Goal: Communication & Community: Answer question/provide support

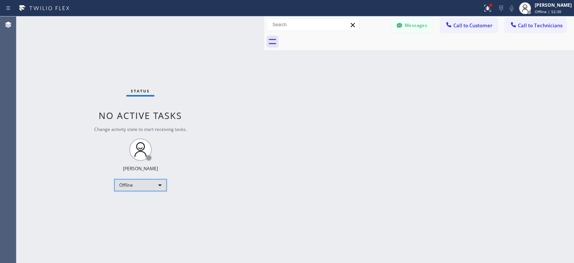
click at [146, 185] on div "Offline" at bounding box center [140, 185] width 52 height 12
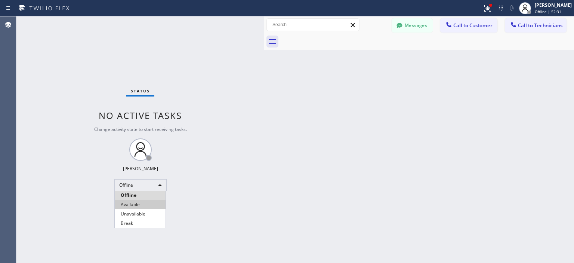
click at [148, 205] on li "Available" at bounding box center [140, 204] width 51 height 9
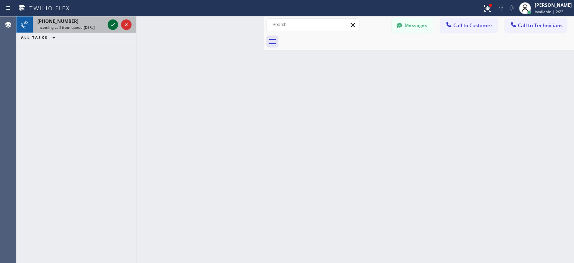
click at [112, 25] on icon at bounding box center [112, 24] width 9 height 9
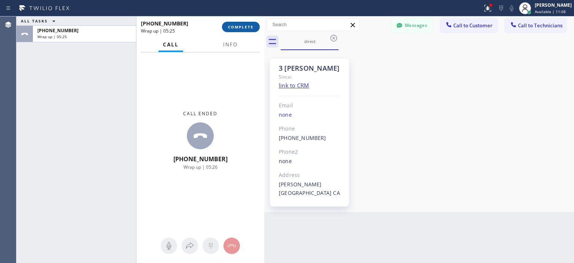
click at [233, 29] on span "COMPLETE" at bounding box center [241, 26] width 26 height 5
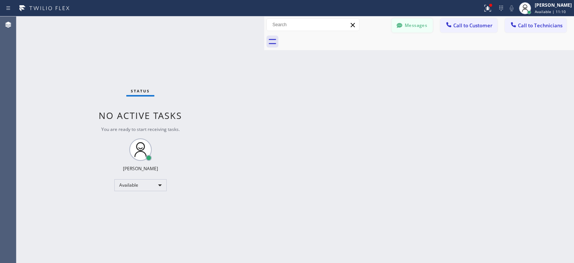
click at [410, 26] on button "Messages" at bounding box center [412, 25] width 41 height 14
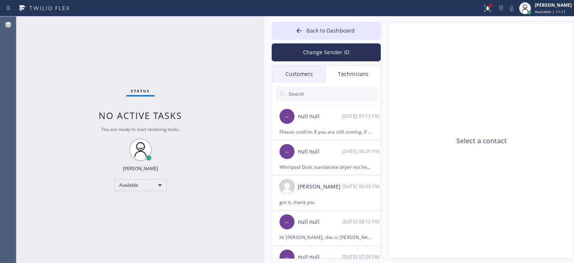
click at [312, 68] on div "Customers" at bounding box center [299, 73] width 54 height 17
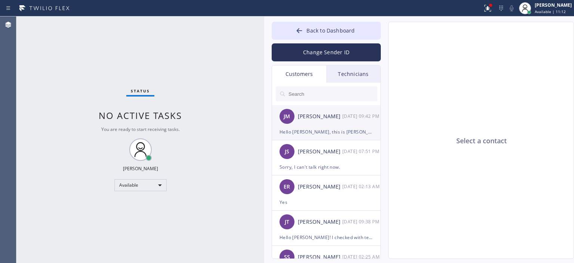
click at [336, 123] on div "[PERSON_NAME] [DATE] 09:42 PM" at bounding box center [326, 116] width 109 height 22
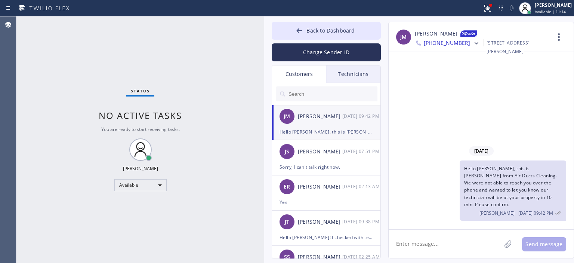
click at [446, 42] on span "[PHONE_NUMBER]" at bounding box center [447, 43] width 46 height 9
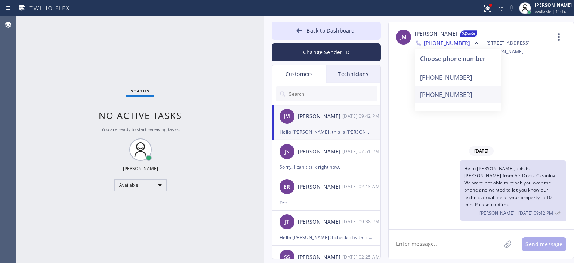
click at [449, 93] on div "[PHONE_NUMBER]" at bounding box center [458, 94] width 86 height 17
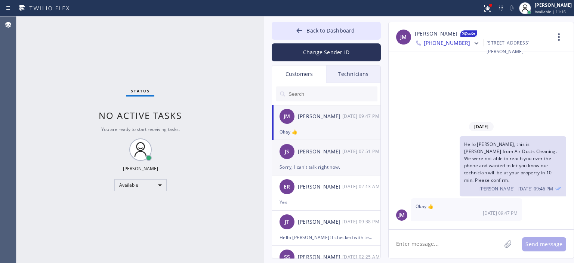
click at [322, 161] on div "JS [PERSON_NAME] [DATE] 07:51 PM" at bounding box center [326, 151] width 109 height 22
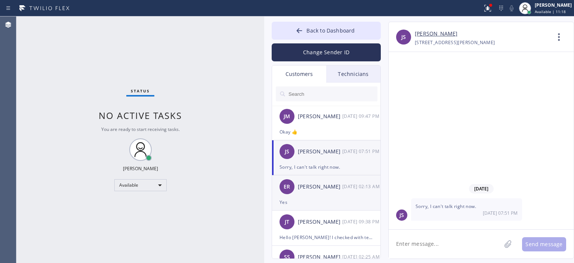
click at [335, 195] on div "ER [PERSON_NAME] [DATE] 02:13 AM" at bounding box center [326, 186] width 109 height 22
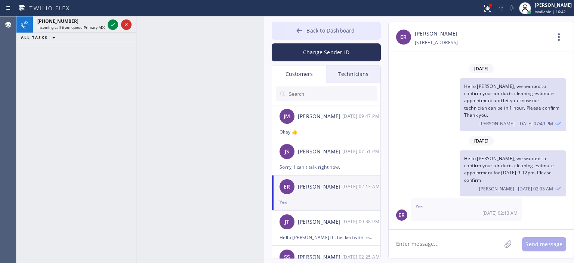
click at [287, 35] on button "Back to Dashboard" at bounding box center [326, 31] width 109 height 18
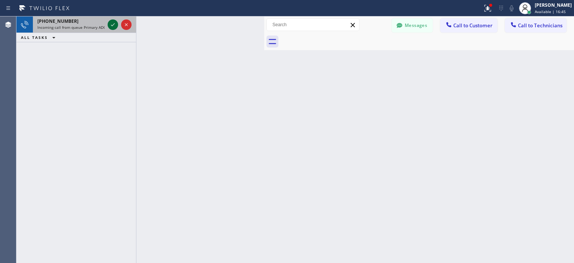
click at [115, 27] on icon at bounding box center [112, 24] width 9 height 9
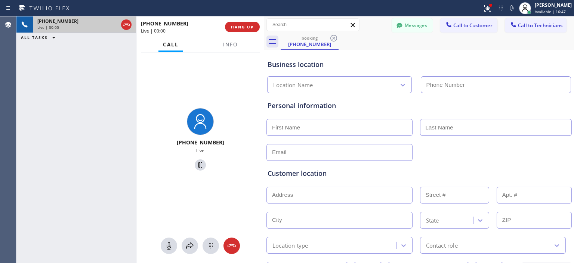
type input "[PHONE_NUMBER]"
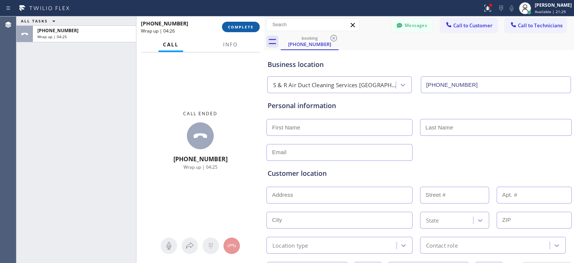
click at [242, 26] on span "COMPLETE" at bounding box center [241, 26] width 26 height 5
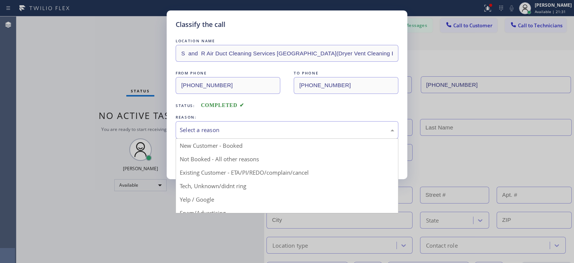
click at [252, 124] on div "Select a reason" at bounding box center [287, 130] width 223 height 18
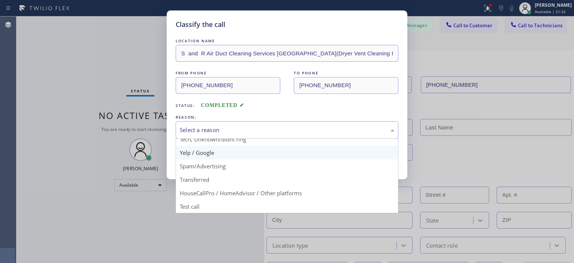
scroll to position [27, 0]
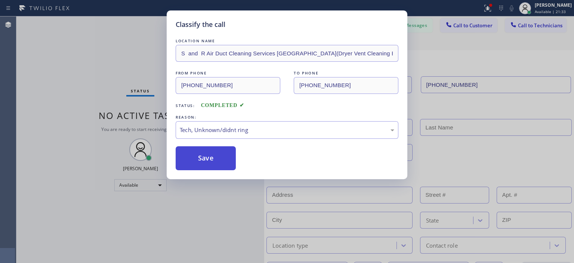
click at [221, 154] on button "Save" at bounding box center [206, 158] width 60 height 24
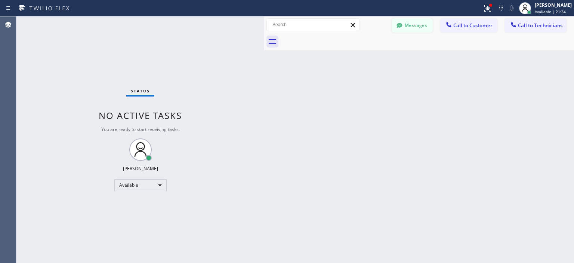
click at [400, 30] on div at bounding box center [399, 26] width 9 height 9
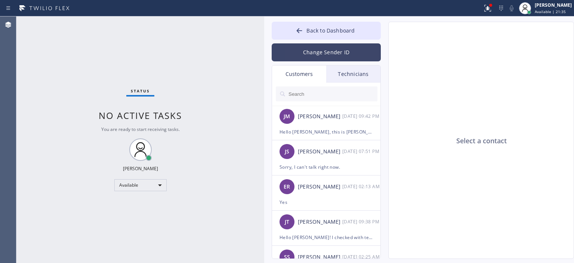
click at [320, 55] on button "Change Sender ID" at bounding box center [326, 52] width 109 height 18
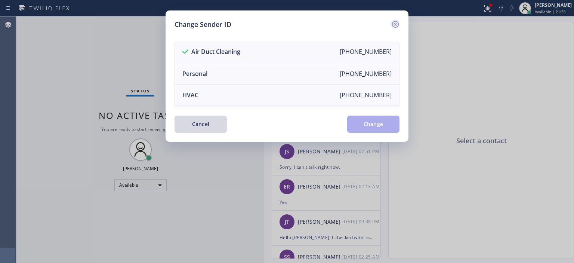
click at [393, 24] on icon at bounding box center [395, 24] width 9 height 9
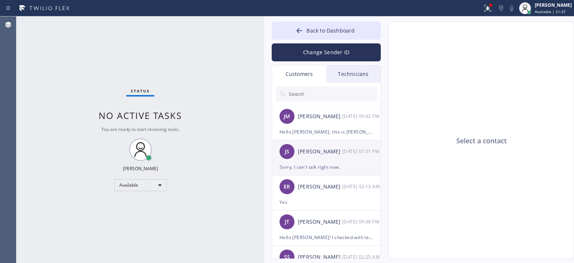
click at [345, 146] on div "JS [PERSON_NAME] [DATE] 07:51 PM" at bounding box center [326, 151] width 109 height 22
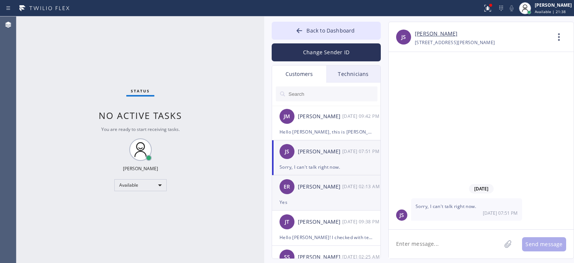
click at [336, 189] on div "[PERSON_NAME]" at bounding box center [320, 186] width 44 height 9
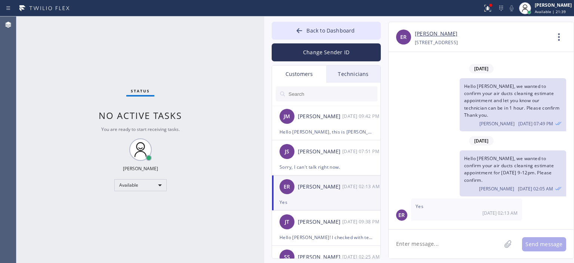
click at [428, 240] on textarea at bounding box center [445, 243] width 112 height 29
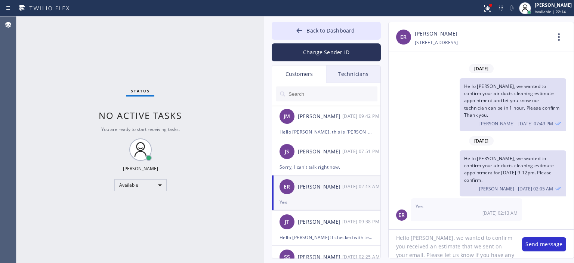
scroll to position [15, 0]
type textarea "Hello [PERSON_NAME], we wanted to confirm you received an estimate that we sent…"
click at [438, 248] on textarea "Hello [PERSON_NAME], we wanted to confirm you received an estimate that we sent…" at bounding box center [452, 243] width 126 height 29
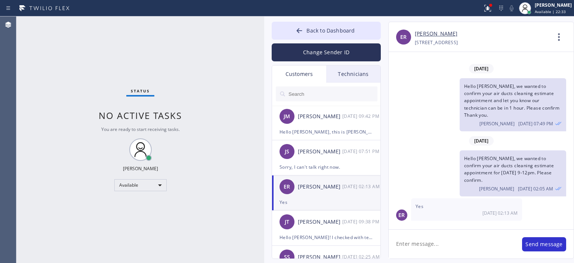
scroll to position [0, 0]
paste textarea "Hello [PERSON_NAME], we wanted to confirm you received an estimate that we sent…"
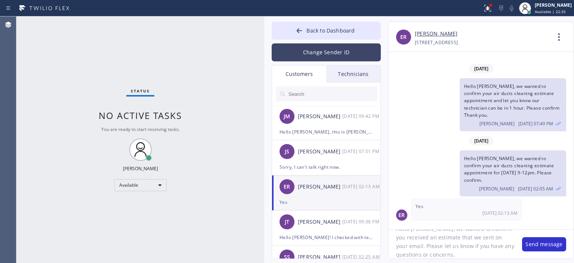
type textarea "Hello [PERSON_NAME], we wanted to confirm you received an estimate that we sent…"
click at [315, 45] on button "Change Sender ID" at bounding box center [326, 52] width 109 height 18
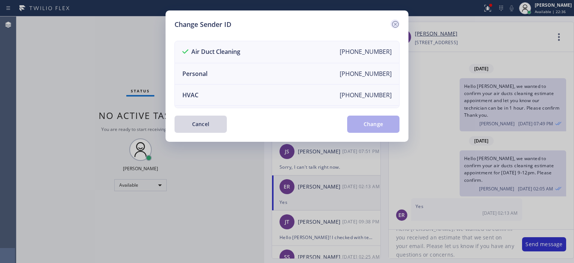
click at [398, 22] on icon at bounding box center [395, 24] width 9 height 9
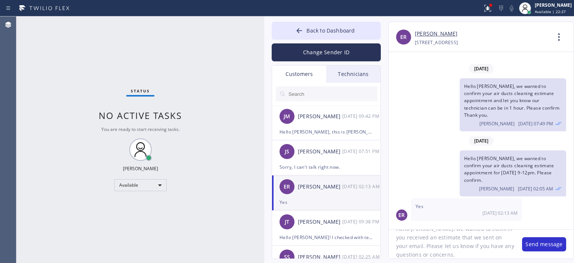
click at [479, 251] on textarea "Hello [PERSON_NAME], we wanted to confirm you received an estimate that we sent…" at bounding box center [452, 243] width 126 height 29
click at [536, 245] on button "Send message" at bounding box center [544, 244] width 44 height 14
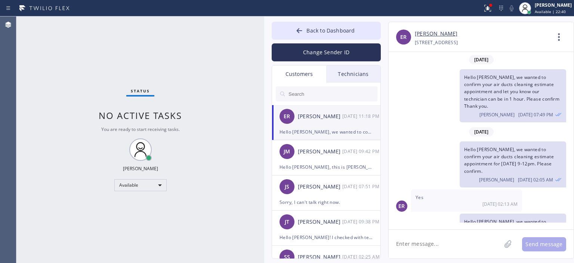
scroll to position [22, 0]
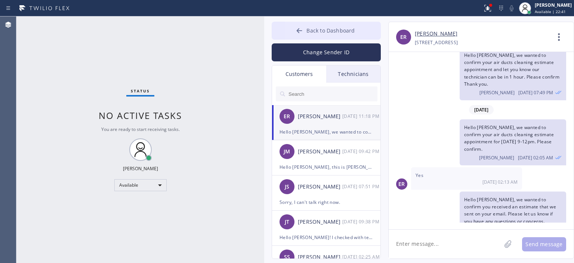
click at [300, 30] on icon at bounding box center [299, 30] width 7 height 7
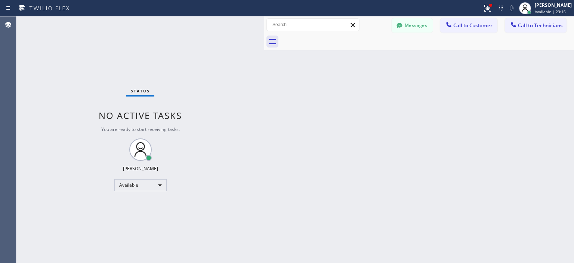
click at [547, 112] on div "Back to Dashboard Change Sender ID Customers Technicians ER [PERSON_NAME] [DATE…" at bounding box center [419, 139] width 310 height 246
click at [424, 28] on button "Messages" at bounding box center [412, 25] width 41 height 14
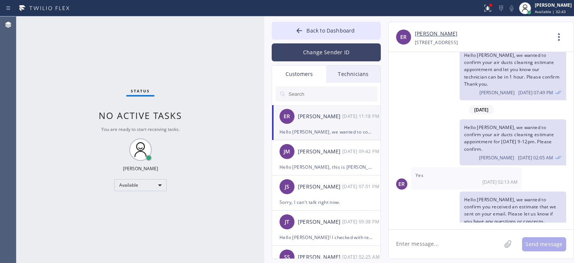
click at [341, 49] on button "Change Sender ID" at bounding box center [326, 52] width 109 height 18
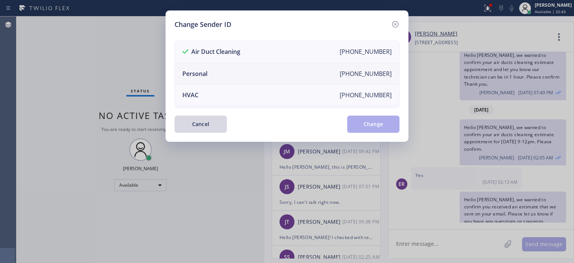
click at [232, 71] on li "Personal [PHONE_NUMBER]" at bounding box center [287, 73] width 224 height 21
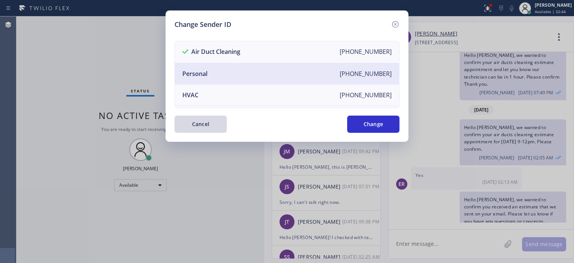
click at [375, 123] on button "Change" at bounding box center [373, 123] width 52 height 17
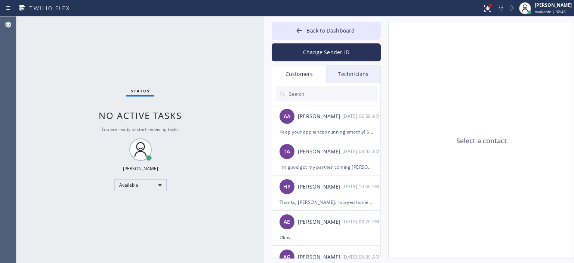
click at [361, 74] on div "Technicians" at bounding box center [353, 73] width 54 height 17
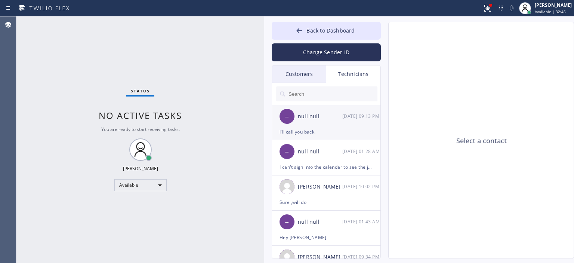
click at [342, 124] on div "-- null null [DATE] 09:13 PM" at bounding box center [326, 116] width 109 height 22
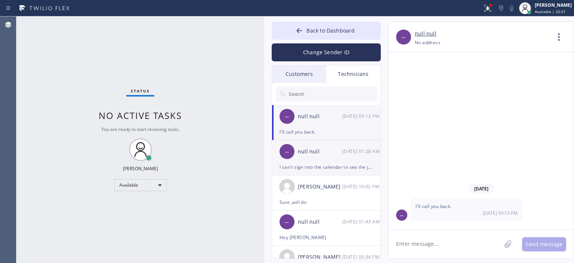
click at [347, 150] on div "[DATE] 01:28 AM" at bounding box center [361, 151] width 39 height 9
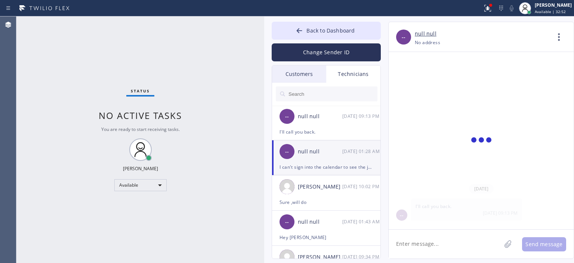
scroll to position [55, 0]
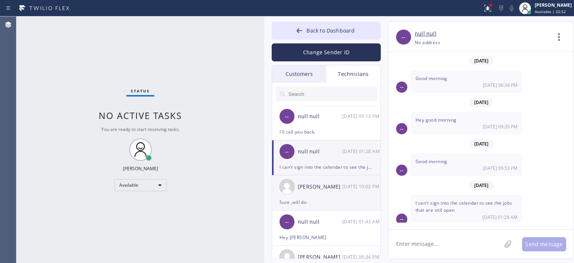
click at [344, 192] on div "[PERSON_NAME] [DATE] 10:02 PM" at bounding box center [326, 186] width 109 height 22
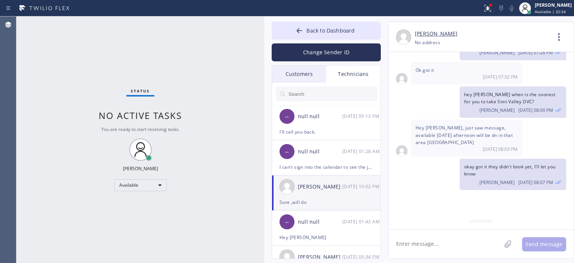
scroll to position [49093, 0]
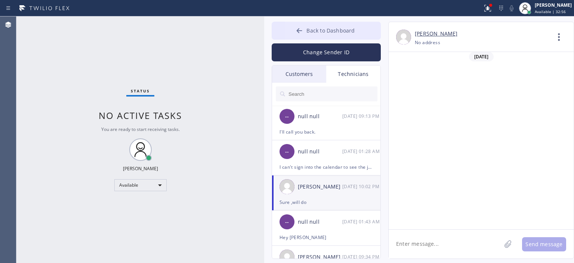
click at [302, 31] on icon at bounding box center [299, 30] width 7 height 7
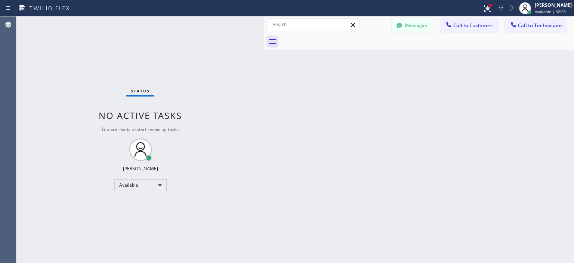
click at [413, 25] on button "Messages" at bounding box center [412, 25] width 41 height 14
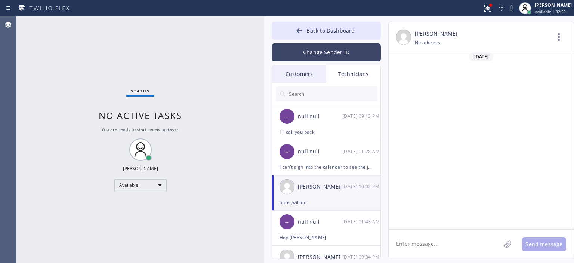
click at [312, 53] on button "Change Sender ID" at bounding box center [326, 52] width 109 height 18
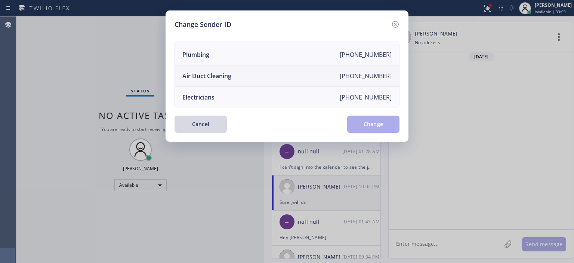
scroll to position [87, 0]
click at [243, 74] on li "Air Duct Cleaning [PHONE_NUMBER]" at bounding box center [287, 75] width 224 height 21
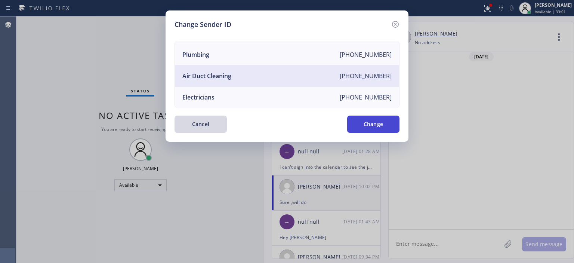
click at [395, 122] on button "Change" at bounding box center [373, 123] width 52 height 17
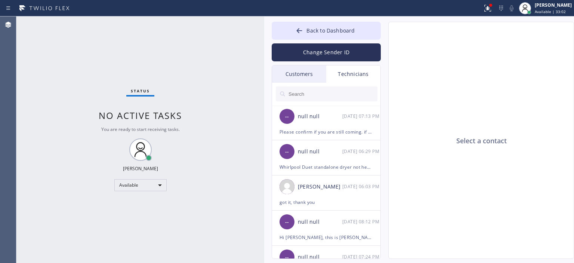
click at [302, 75] on div "Customers" at bounding box center [299, 73] width 54 height 17
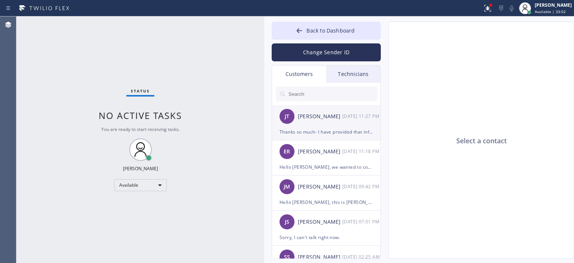
click at [324, 119] on div "[PERSON_NAME]" at bounding box center [320, 116] width 44 height 9
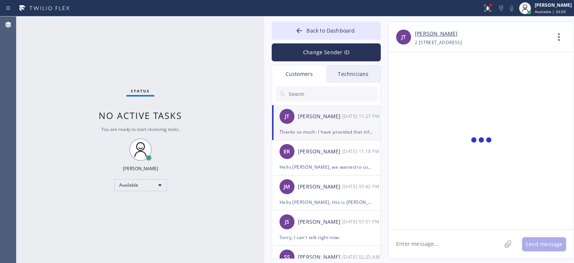
scroll to position [1116, 0]
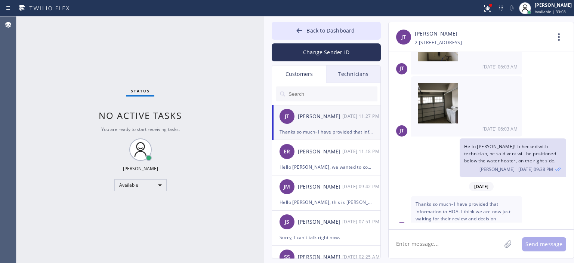
click at [432, 244] on textarea at bounding box center [445, 243] width 112 height 29
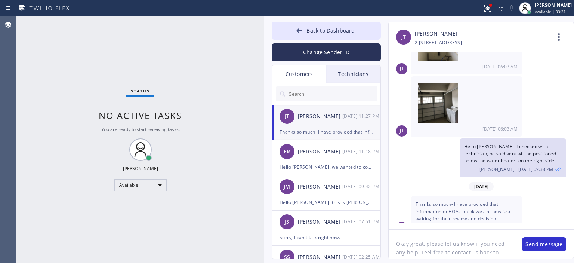
scroll to position [6, 0]
type textarea "Okay great, please let us know if you need any help. Feel free to contact us ba…"
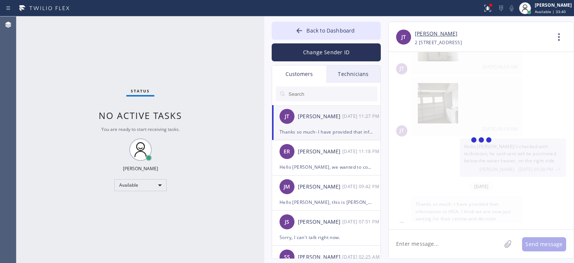
scroll to position [1157, 0]
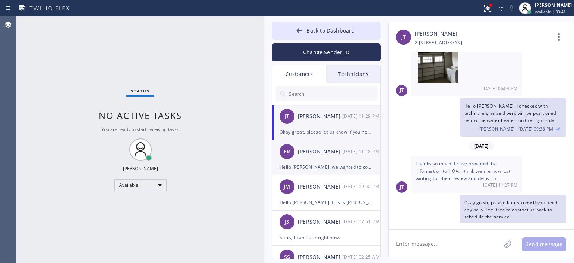
click at [340, 164] on div "Hello [PERSON_NAME], we wanted to confirm you received an estimate that we sent…" at bounding box center [325, 167] width 93 height 9
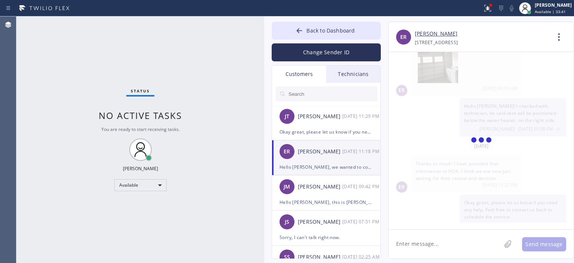
scroll to position [22, 0]
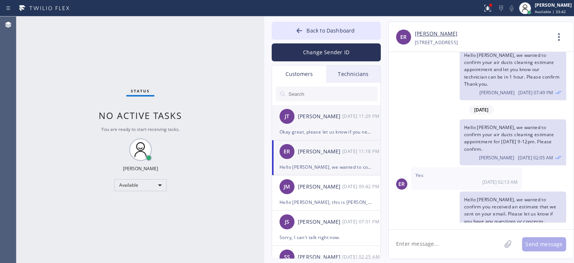
click at [324, 121] on div "[PERSON_NAME] [PERSON_NAME] [DATE] 11:29 PM" at bounding box center [326, 116] width 109 height 22
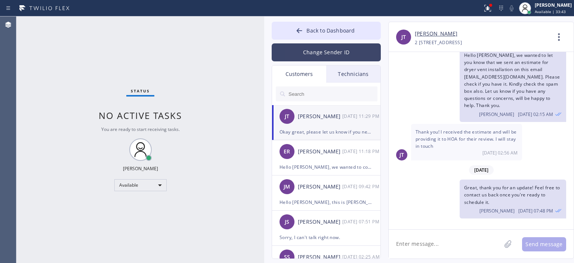
scroll to position [1157, 0]
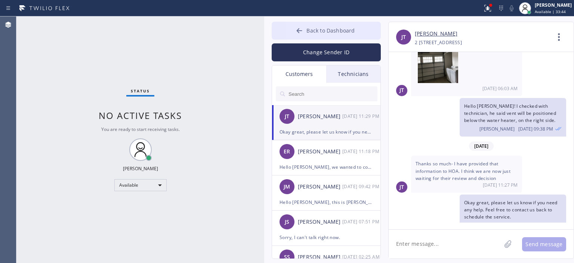
click at [297, 31] on icon at bounding box center [300, 30] width 6 height 5
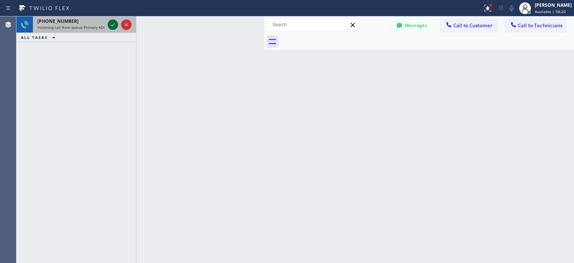
click at [111, 25] on icon at bounding box center [113, 24] width 4 height 3
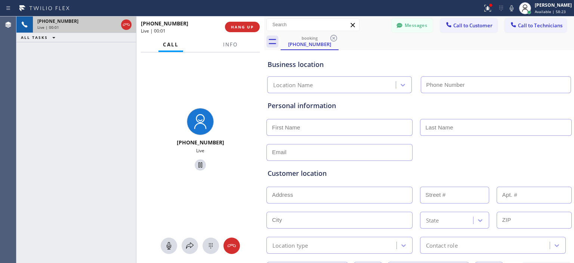
type input "[PHONE_NUMBER]"
click at [236, 245] on div at bounding box center [231, 245] width 16 height 9
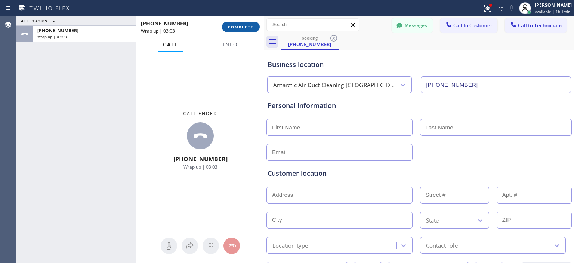
click at [247, 29] on span "COMPLETE" at bounding box center [241, 26] width 26 height 5
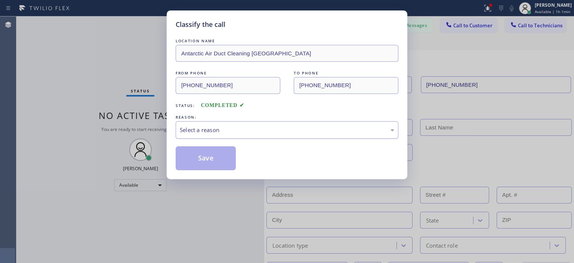
click at [214, 131] on div "Select a reason" at bounding box center [287, 130] width 214 height 9
click at [207, 154] on button "Save" at bounding box center [206, 158] width 60 height 24
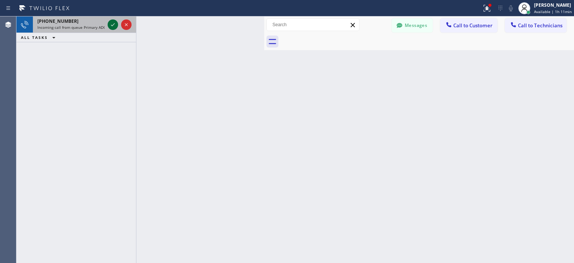
click at [114, 22] on icon at bounding box center [112, 24] width 9 height 9
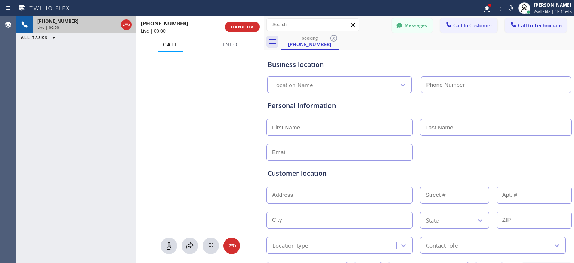
type input "[PHONE_NUMBER]"
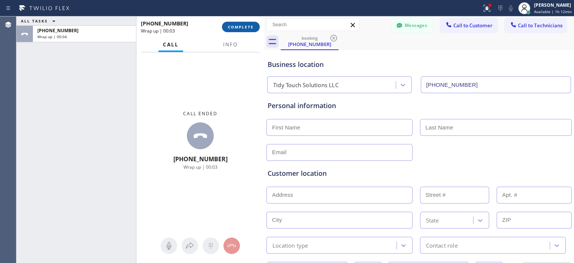
click at [241, 24] on button "COMPLETE" at bounding box center [241, 27] width 38 height 10
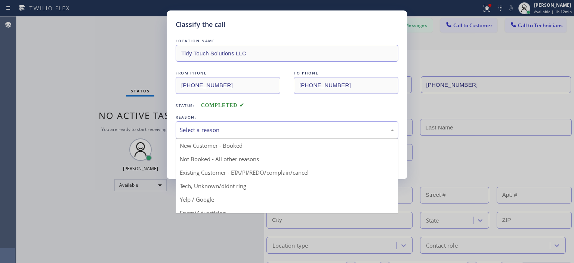
click at [283, 132] on div "Select a reason" at bounding box center [287, 130] width 214 height 9
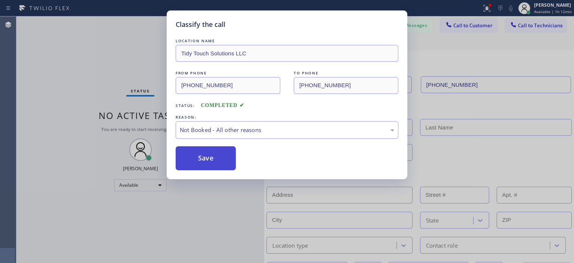
click at [212, 158] on button "Save" at bounding box center [206, 158] width 60 height 24
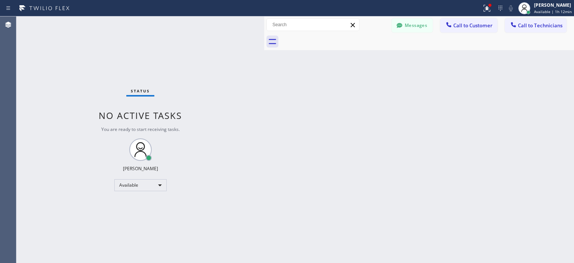
click at [25, 81] on div "Status No active tasks You are ready to start receiving tasks. [PERSON_NAME] Av…" at bounding box center [140, 139] width 248 height 246
